Goal: Information Seeking & Learning: Learn about a topic

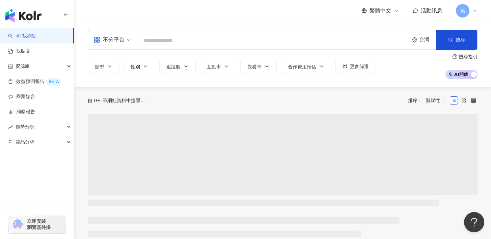
click at [150, 38] on input "search" at bounding box center [273, 40] width 266 height 13
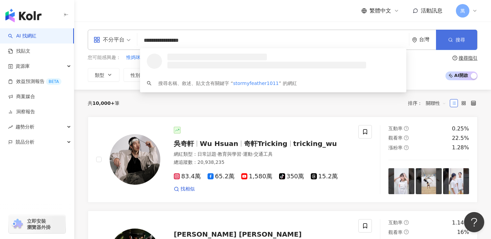
type input "**********"
click at [446, 30] on button "搜尋" at bounding box center [456, 40] width 41 height 20
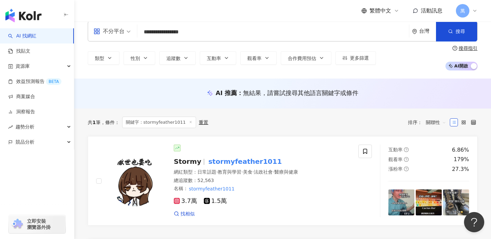
scroll to position [18, 0]
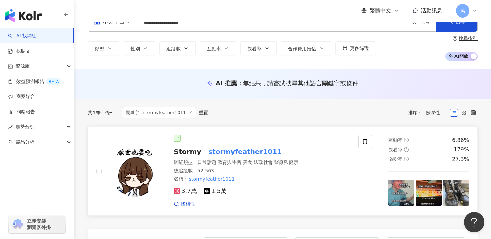
click at [295, 181] on div "名稱 ： stormyfeather1011" at bounding box center [262, 179] width 177 height 7
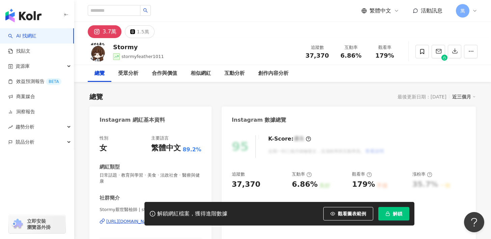
click at [457, 95] on div "近三個月" at bounding box center [464, 96] width 24 height 9
click at [462, 109] on link "近三個月" at bounding box center [470, 110] width 24 height 7
click at [461, 95] on div "近三個月" at bounding box center [464, 96] width 24 height 9
click at [468, 126] on span "近六個月" at bounding box center [471, 124] width 19 height 7
click at [357, 101] on div "總覽 最後更新日期：[DATE] 近三個月" at bounding box center [282, 96] width 386 height 9
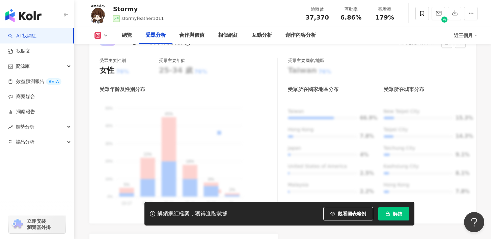
scroll to position [634, 0]
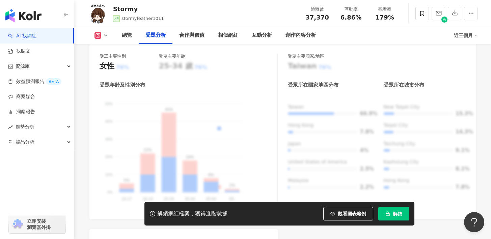
click at [392, 206] on div "解鎖網紅檔案，獲得進階數據 觀看圖表範例 解鎖" at bounding box center [279, 214] width 270 height 24
click at [393, 214] on span "解鎖" at bounding box center [397, 213] width 9 height 5
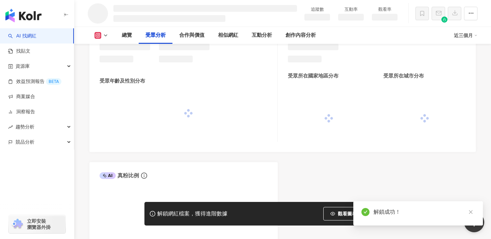
scroll to position [558, 0]
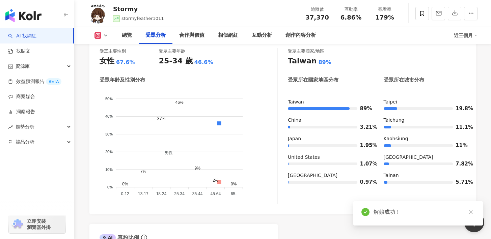
scroll to position [634, 0]
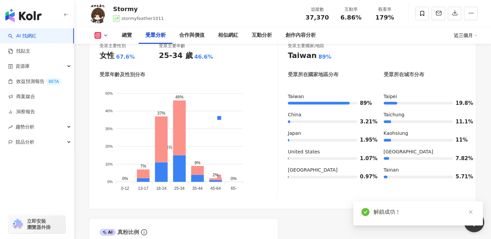
click at [297, 194] on div "受眾主要國家/地區 [GEOGRAPHIC_DATA] 89% 受眾所在國家地區分布 受眾所在城市分布 [GEOGRAPHIC_DATA] 89% [GEOG…" at bounding box center [377, 121] width 178 height 156
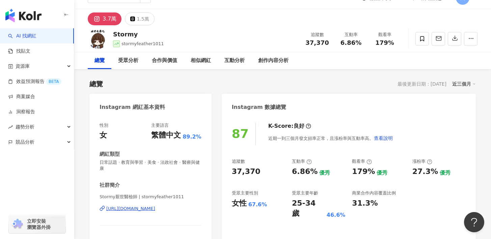
scroll to position [0, 0]
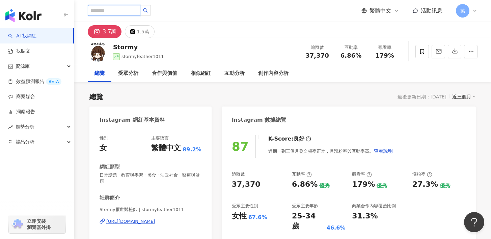
click at [119, 9] on input "search" at bounding box center [114, 10] width 53 height 11
paste input "**********"
type input "**********"
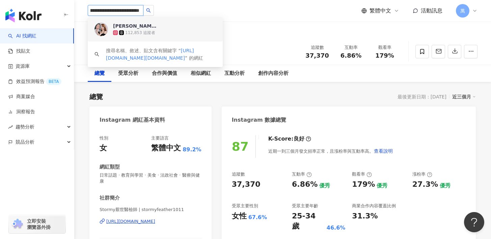
click at [160, 32] on div "112,853 追蹤者" at bounding box center [164, 32] width 103 height 7
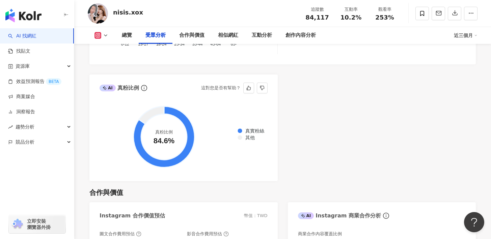
scroll to position [889, 0]
